Goal: Transaction & Acquisition: Purchase product/service

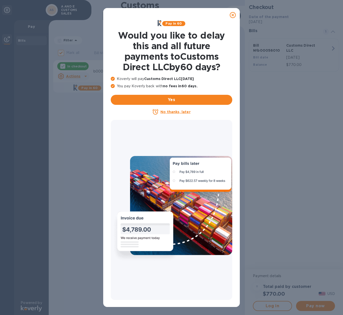
click at [234, 16] on icon at bounding box center [233, 15] width 6 height 6
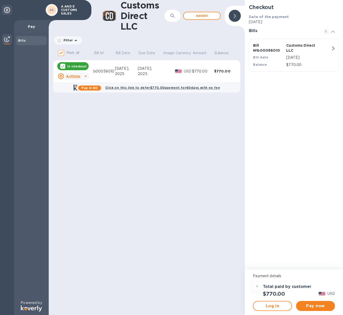
click at [323, 50] on div "Bill № b00056010 Customs Direct LLC Bill date [DATE] Balance $770.00" at bounding box center [293, 55] width 86 height 31
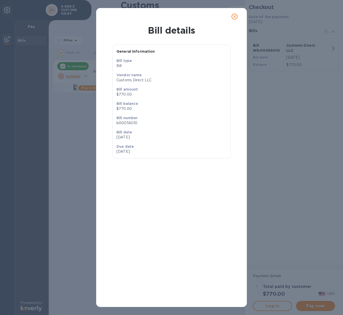
click at [235, 17] on icon "close" at bounding box center [234, 16] width 5 height 5
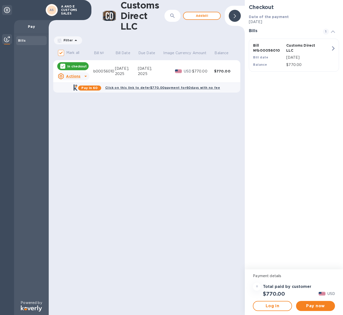
click at [83, 76] on icon at bounding box center [86, 76] width 6 height 6
click at [83, 97] on b "Open bill" at bounding box center [79, 97] width 17 height 4
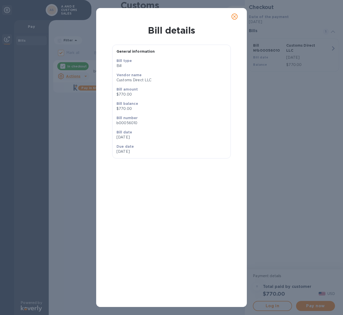
click at [236, 17] on icon "close" at bounding box center [234, 16] width 5 height 5
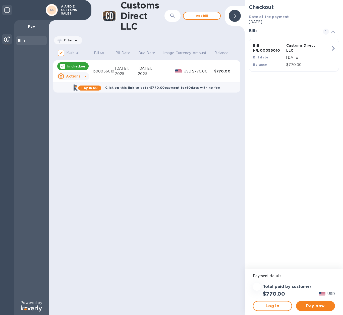
click at [237, 16] on div at bounding box center [235, 16] width 12 height 12
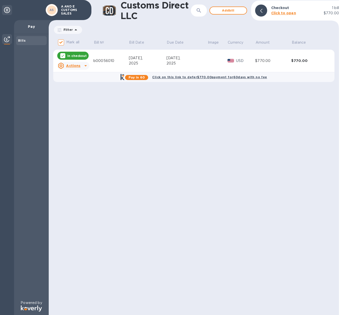
click at [31, 27] on p "Pay" at bounding box center [31, 26] width 27 height 5
click at [7, 10] on icon at bounding box center [7, 10] width 6 height 6
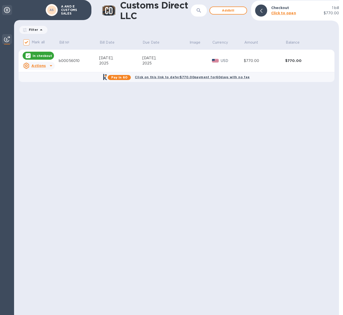
click at [7, 10] on icon at bounding box center [7, 10] width 6 height 6
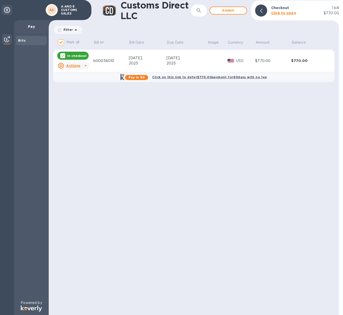
click at [276, 7] on p "Checkout" at bounding box center [280, 7] width 18 height 5
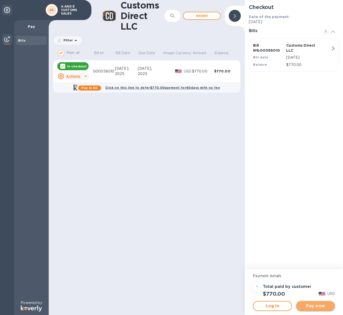
click at [313, 307] on span "Pay now" at bounding box center [315, 306] width 31 height 6
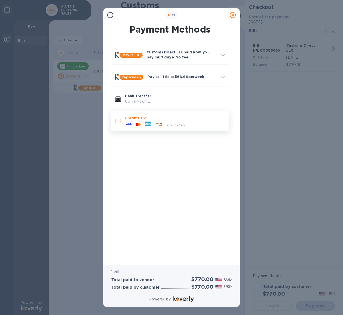
click at [184, 124] on div "and more..." at bounding box center [175, 124] width 22 height 5
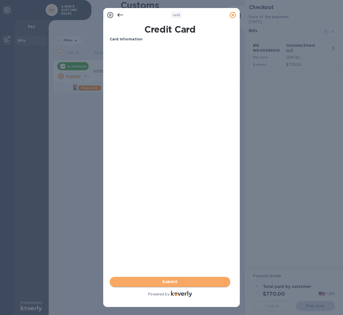
click at [184, 281] on span "Submit" at bounding box center [170, 282] width 112 height 6
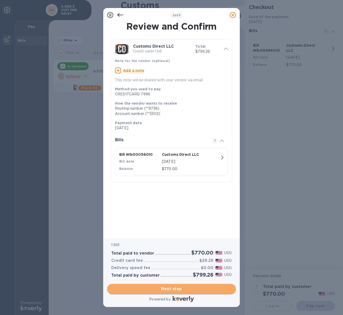
click at [177, 290] on span "Next step" at bounding box center [171, 289] width 120 height 6
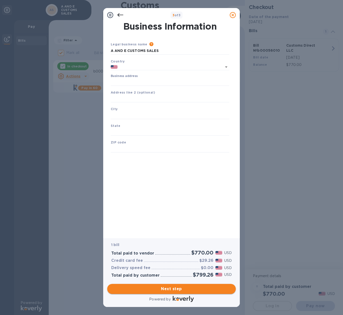
type input "[GEOGRAPHIC_DATA]"
click at [145, 82] on input "Business address" at bounding box center [170, 82] width 118 height 8
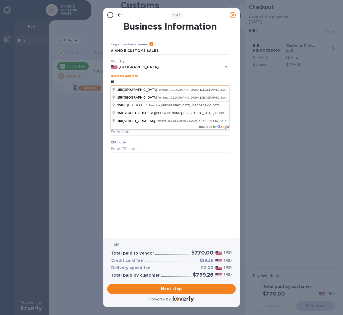
type input "1"
click at [145, 82] on input "po box 908" at bounding box center [170, 82] width 118 height 8
type input "po box 908"
click at [144, 174] on div "Business Information Legal business name Please provide the legal name that app…" at bounding box center [171, 126] width 123 height 209
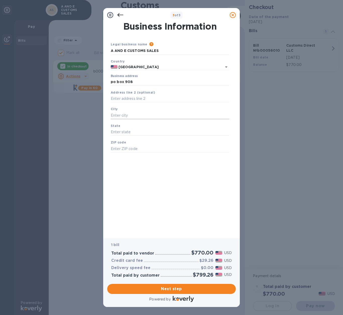
drag, startPoint x: 132, startPoint y: 116, endPoint x: 132, endPoint y: 113, distance: 2.9
click at [132, 116] on input "text" at bounding box center [170, 116] width 118 height 8
type input "g"
type input "Grunthal"
type input "MB"
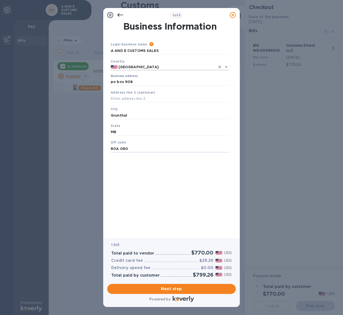
click at [227, 66] on icon "Open" at bounding box center [226, 67] width 6 height 6
type input "R0A 0R0"
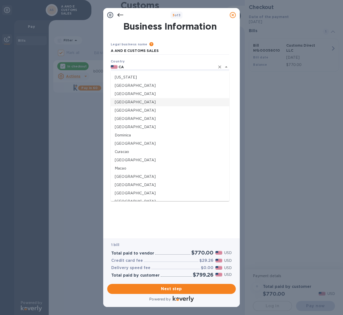
click at [131, 102] on p "[GEOGRAPHIC_DATA]" at bounding box center [170, 102] width 110 height 5
type input "[GEOGRAPHIC_DATA]"
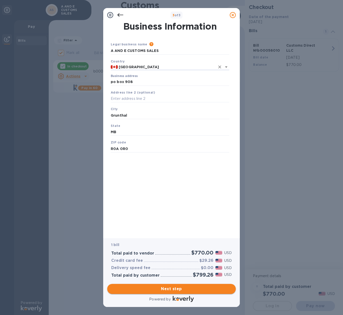
click at [173, 289] on span "Next step" at bounding box center [171, 289] width 120 height 6
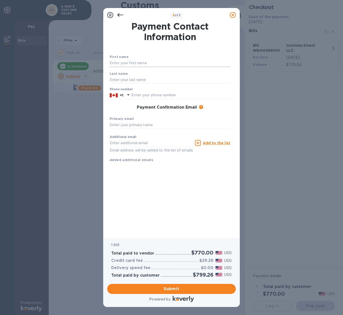
click at [147, 65] on input "text" at bounding box center [170, 63] width 120 height 8
type input "e"
type input "l"
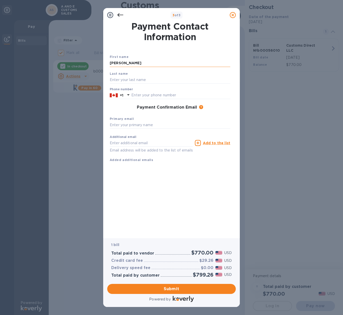
type input "[PERSON_NAME]"
click at [163, 94] on input "text" at bounding box center [180, 96] width 99 height 8
click at [145, 126] on input "text" at bounding box center [170, 125] width 120 height 8
type input "[EMAIL_ADDRESS][DOMAIN_NAME]"
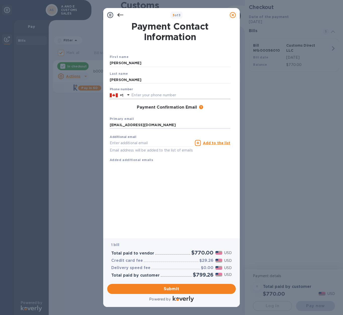
click at [165, 96] on input "text" at bounding box center [180, 96] width 99 height 8
type input "2043818623"
click at [181, 289] on span "Submit" at bounding box center [171, 289] width 120 height 6
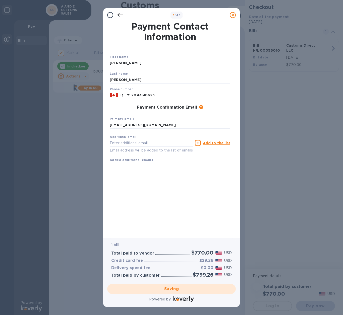
checkbox input "false"
